Goal: Task Accomplishment & Management: Use online tool/utility

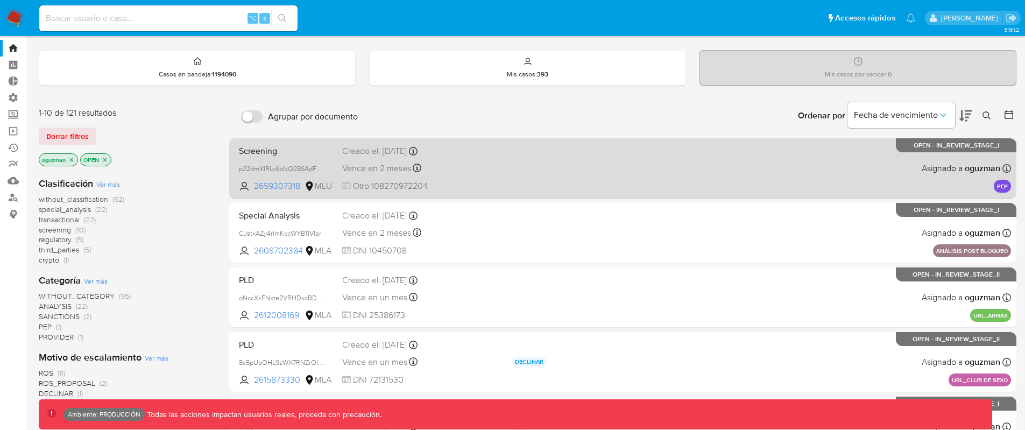
scroll to position [39, 0]
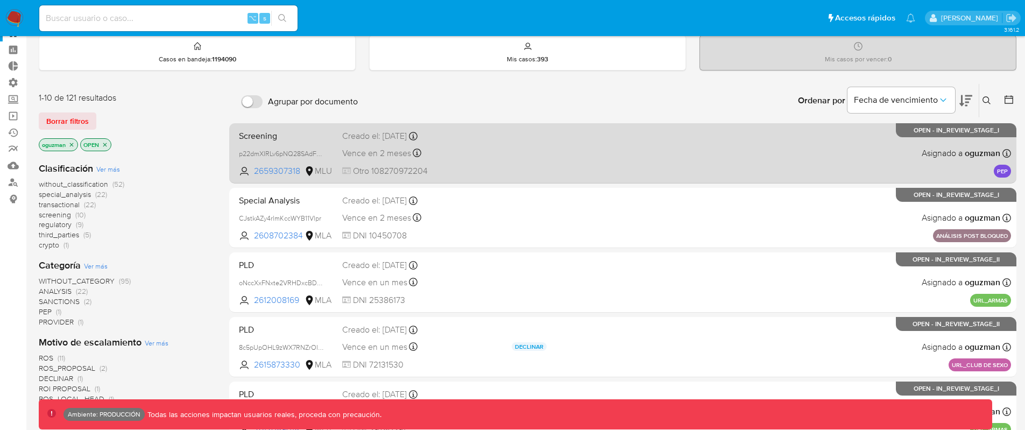
click at [574, 180] on div "Screening p22dmXIRLv6pNQ28SAdFajOu 2659307318 MLU Creado el: 29/08/2025 Creado …" at bounding box center [623, 153] width 776 height 54
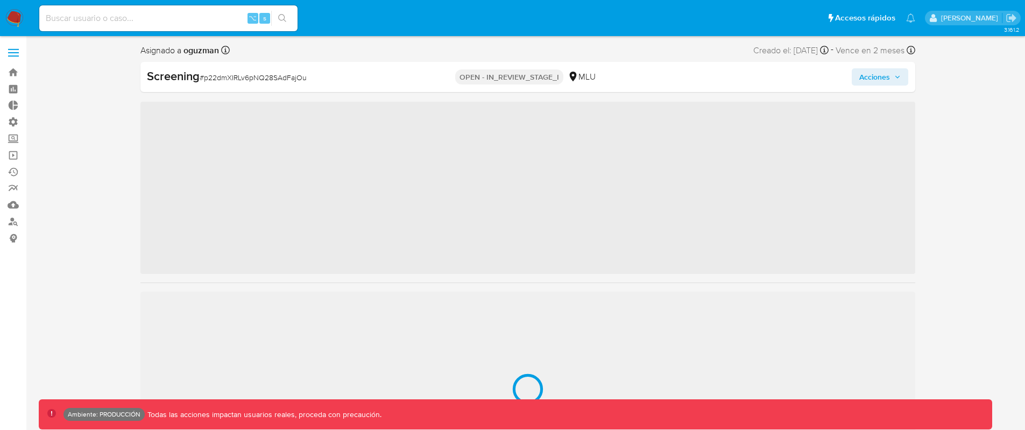
scroll to position [532, 0]
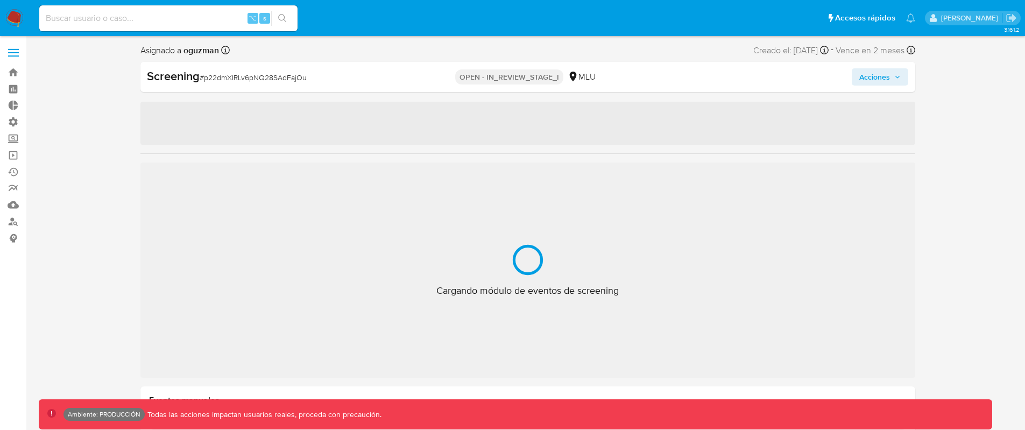
select select "10"
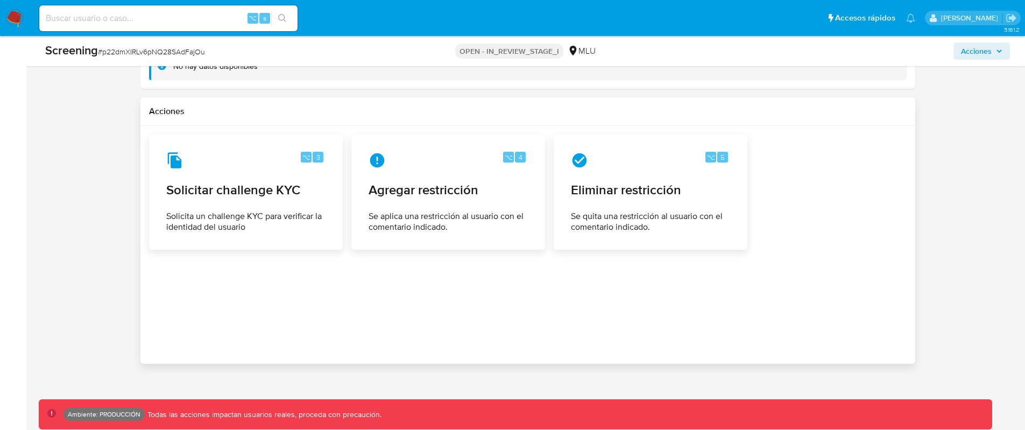
scroll to position [1408, 0]
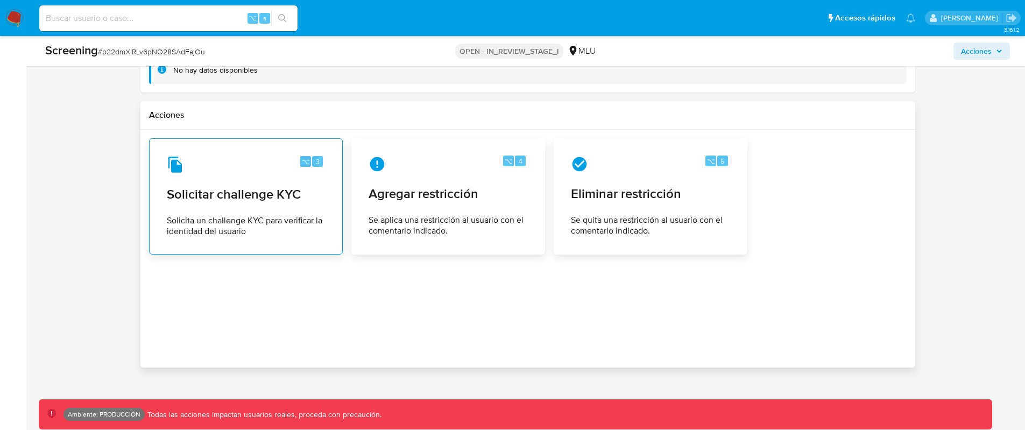
click at [302, 201] on span "Solicitar challenge KYC" at bounding box center [246, 194] width 158 height 16
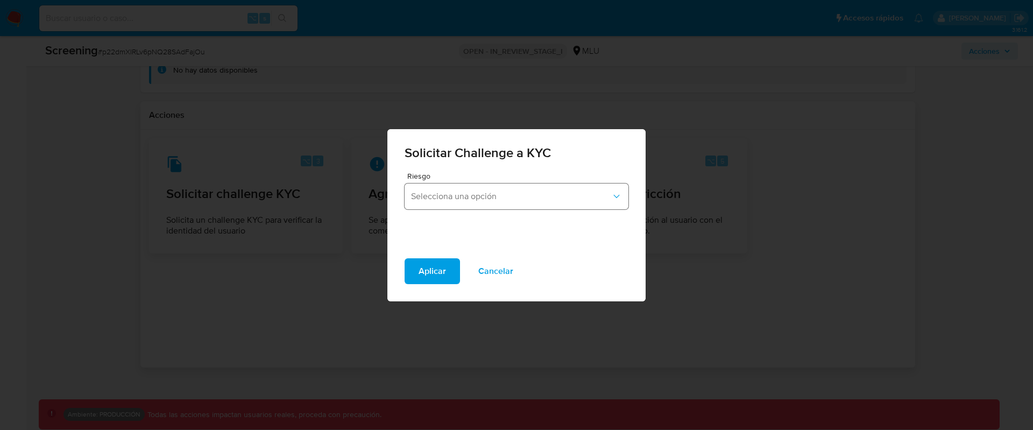
click at [550, 194] on span "Selecciona una opción" at bounding box center [511, 196] width 200 height 11
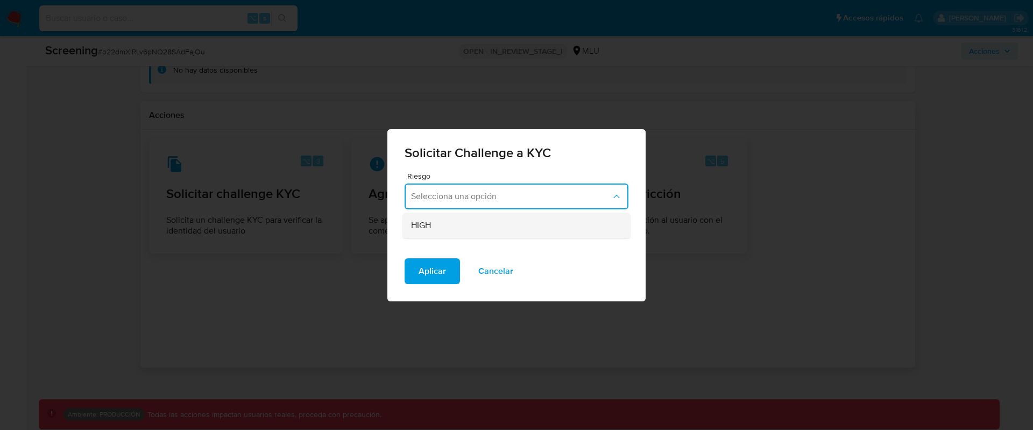
click at [555, 224] on div "HIGH" at bounding box center [513, 226] width 204 height 26
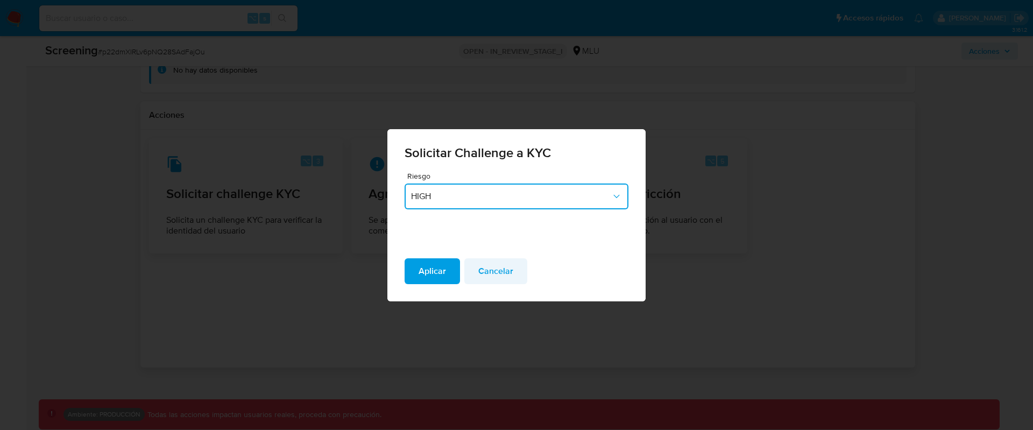
click at [506, 268] on span "Cancelar" at bounding box center [495, 271] width 35 height 24
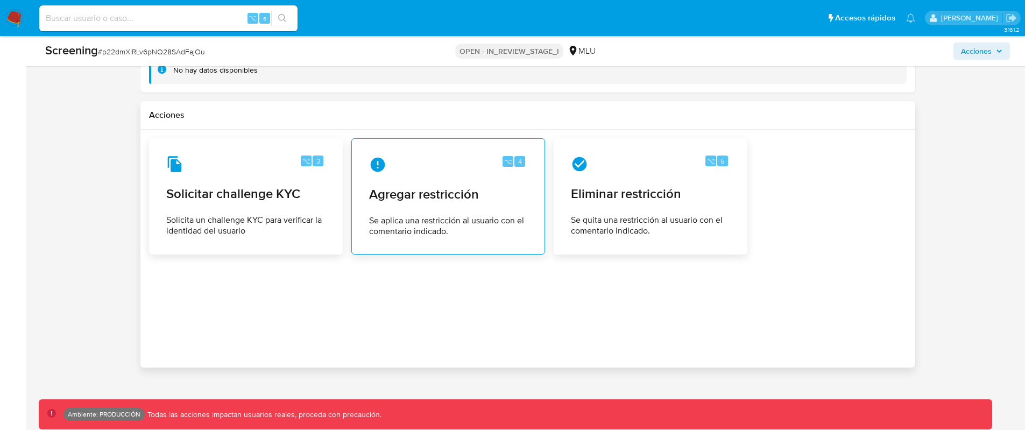
click at [477, 206] on div "⌥ 4 Agregar restricción Se aplica una restricción al usuario con el comentario …" at bounding box center [448, 196] width 175 height 98
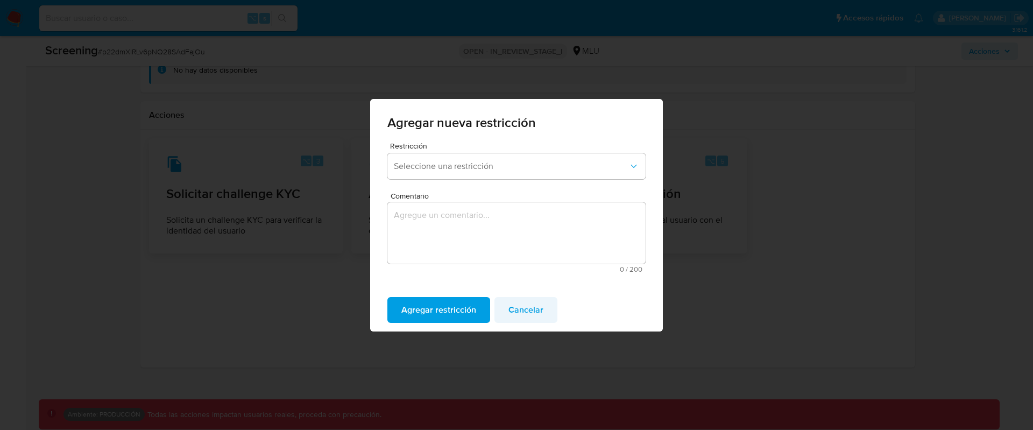
click at [538, 306] on span "Cancelar" at bounding box center [525, 310] width 35 height 24
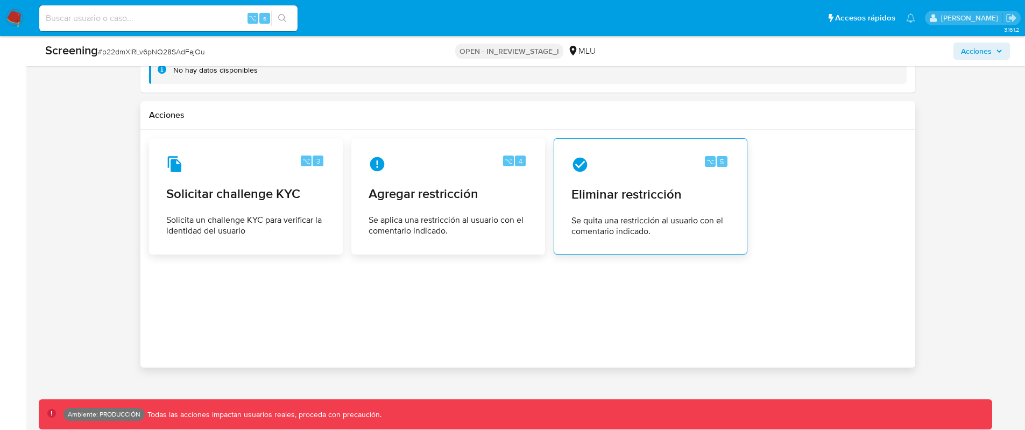
click at [641, 208] on div "⌥ 5 Eliminar restricción Se quita una restricción al usuario con el comentario …" at bounding box center [650, 196] width 175 height 98
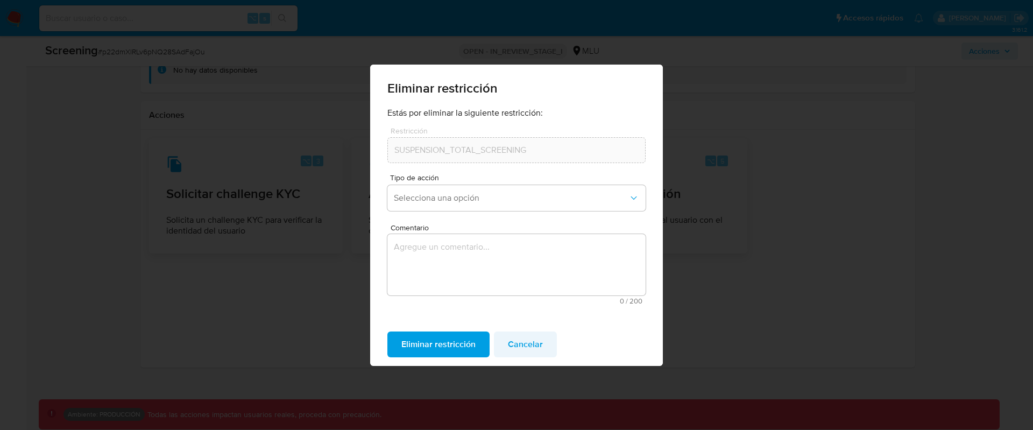
click at [529, 345] on span "Cancelar" at bounding box center [525, 345] width 35 height 24
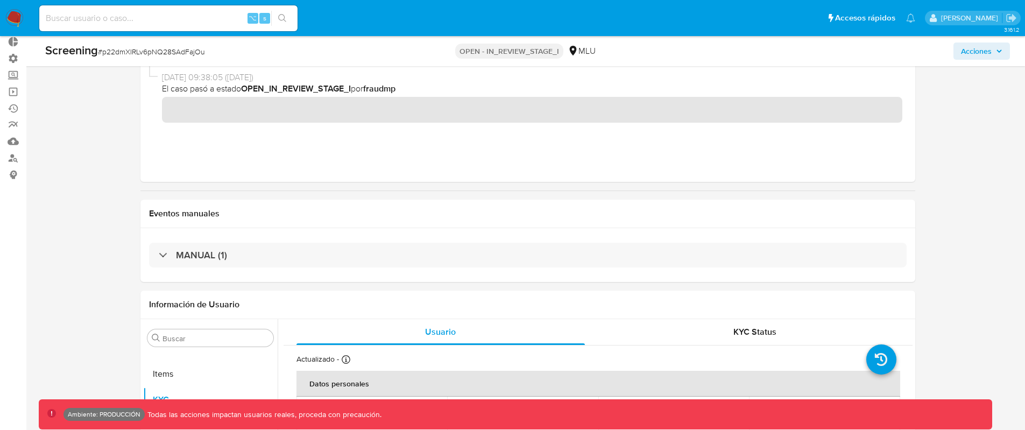
scroll to position [0, 0]
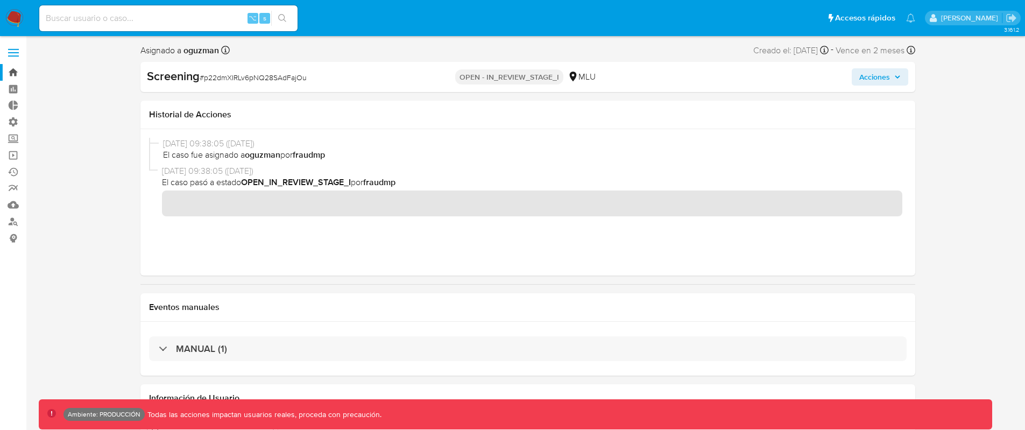
click at [12, 73] on link "Bandeja" at bounding box center [64, 72] width 128 height 17
